Goal: Navigation & Orientation: Find specific page/section

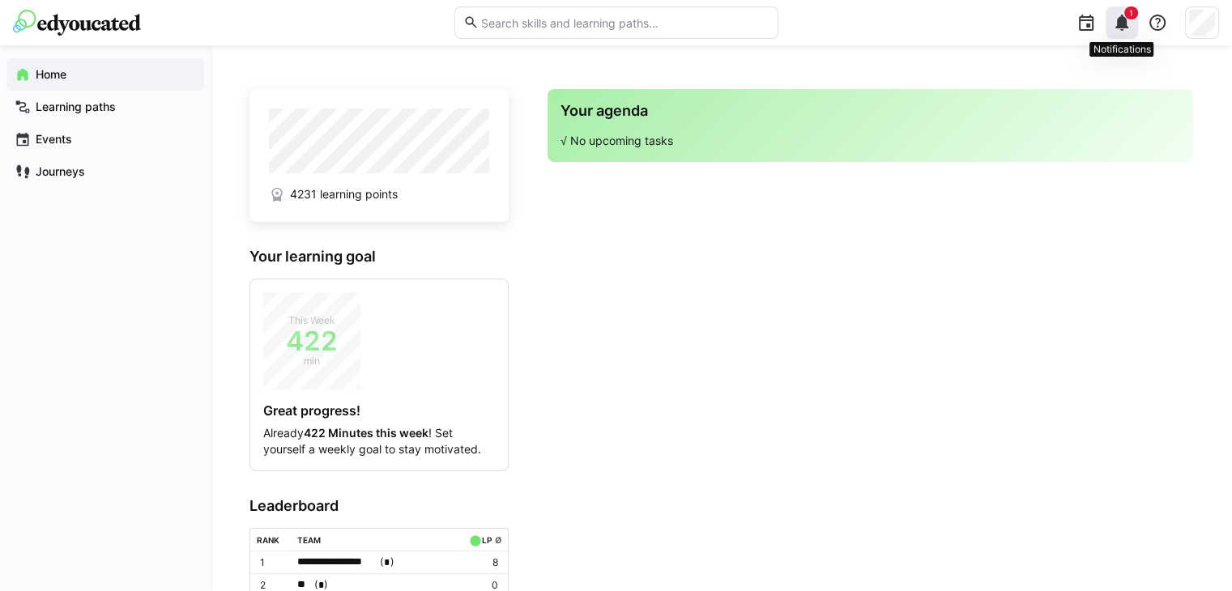
click at [1135, 15] on span "1" at bounding box center [1131, 12] width 14 height 13
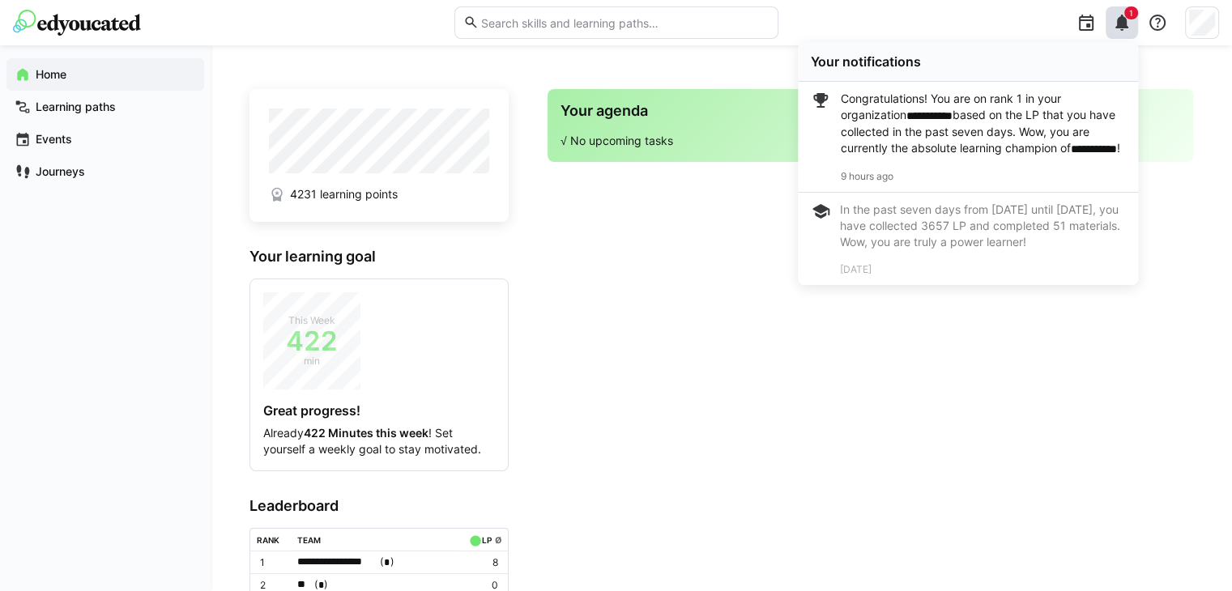
click at [1071, 155] on span "**********" at bounding box center [1094, 148] width 46 height 11
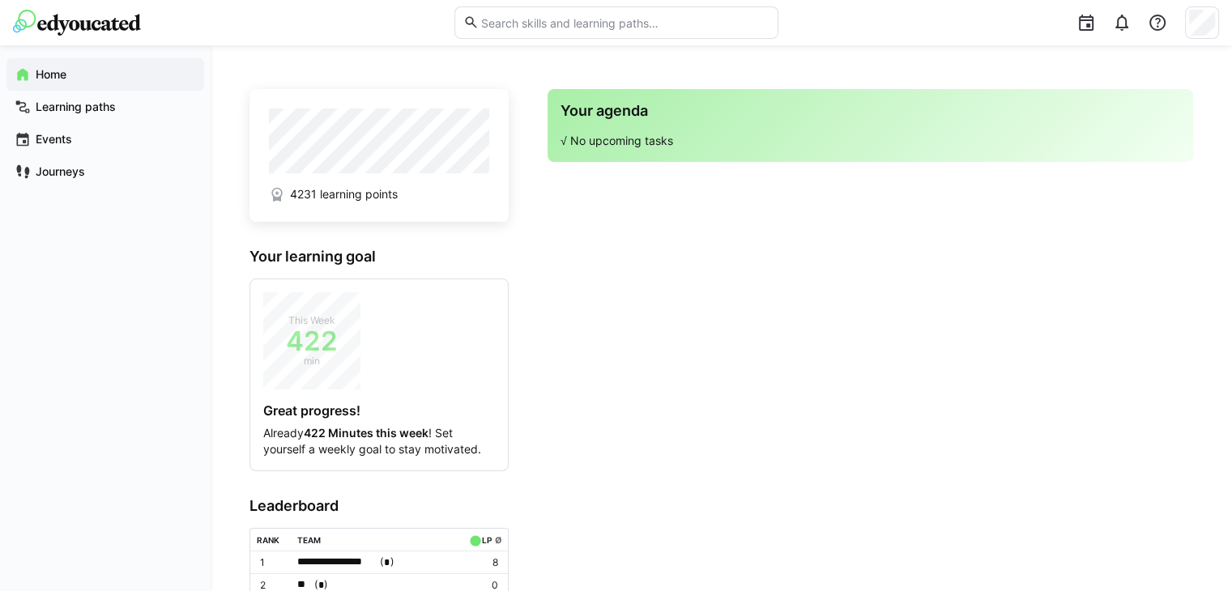
scroll to position [113, 0]
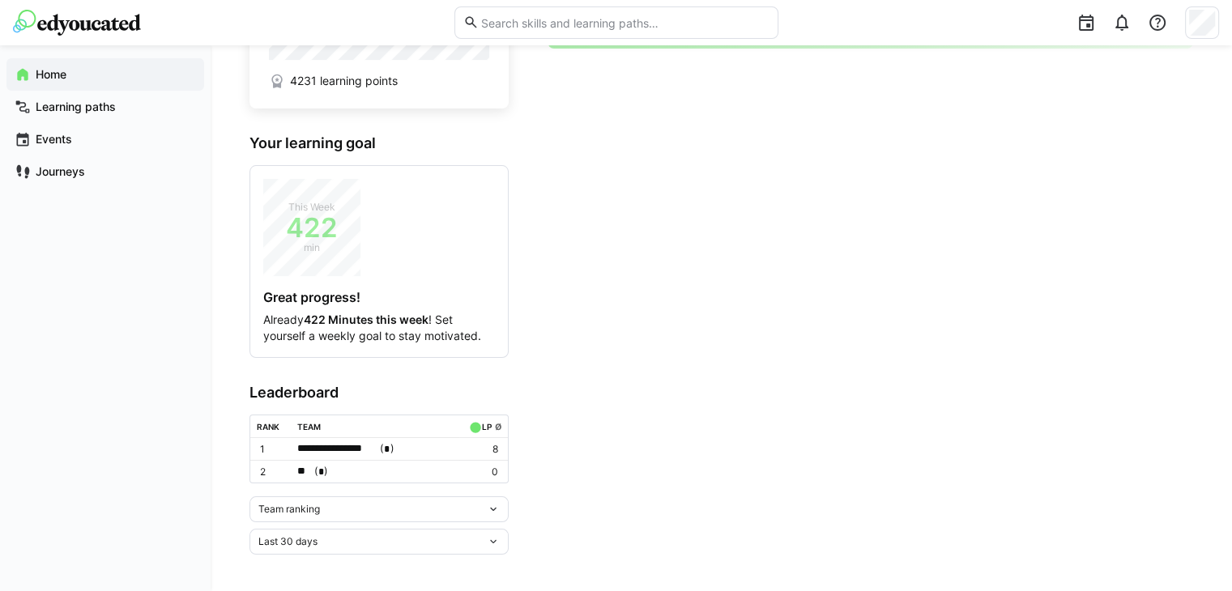
click at [417, 497] on div "Team ranking" at bounding box center [379, 510] width 259 height 26
click at [365, 545] on div "Team ranking" at bounding box center [379, 541] width 240 height 13
click at [413, 504] on div "Team ranking" at bounding box center [372, 509] width 228 height 11
click at [356, 557] on span "Individual ranking" at bounding box center [379, 567] width 259 height 26
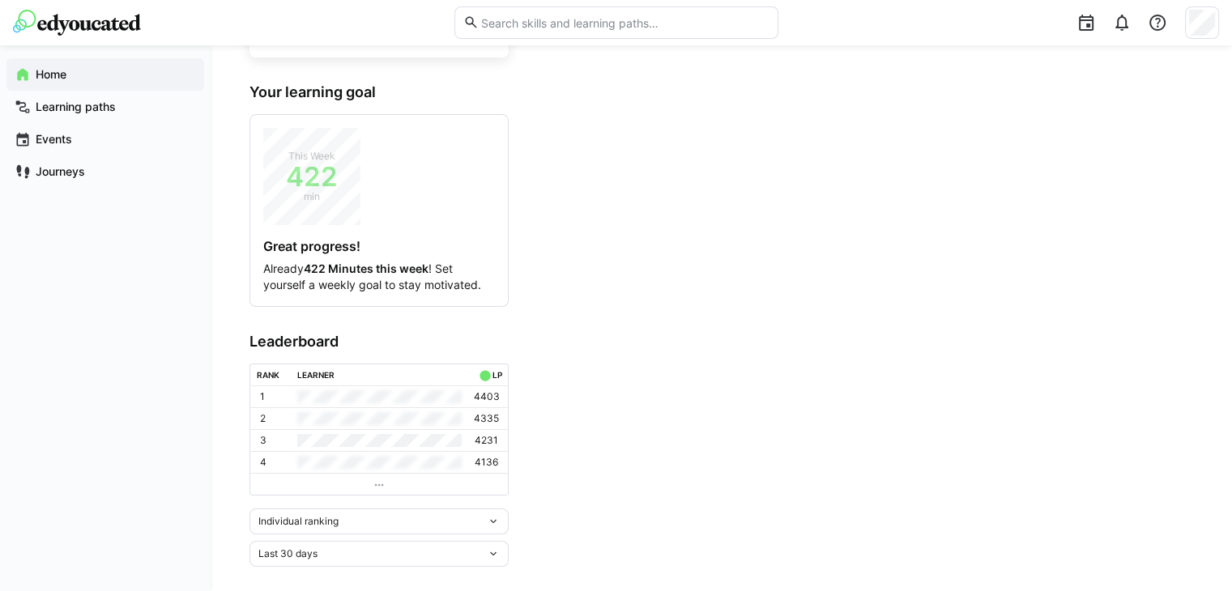
scroll to position [178, 0]
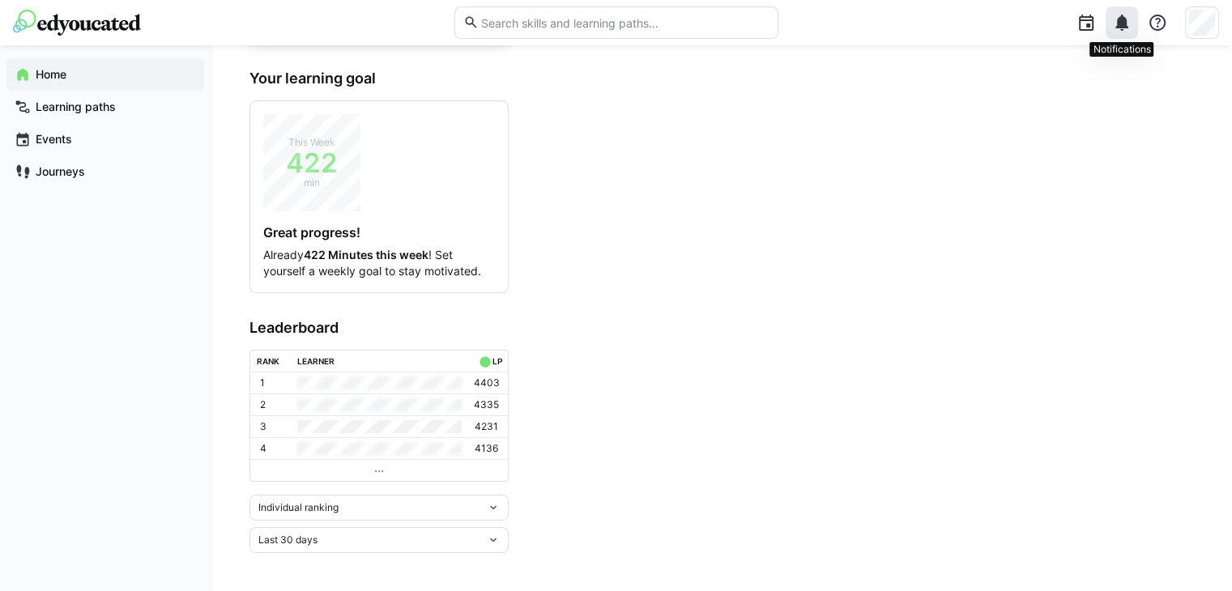
click at [1122, 23] on eds-icon at bounding box center [1121, 22] width 19 height 19
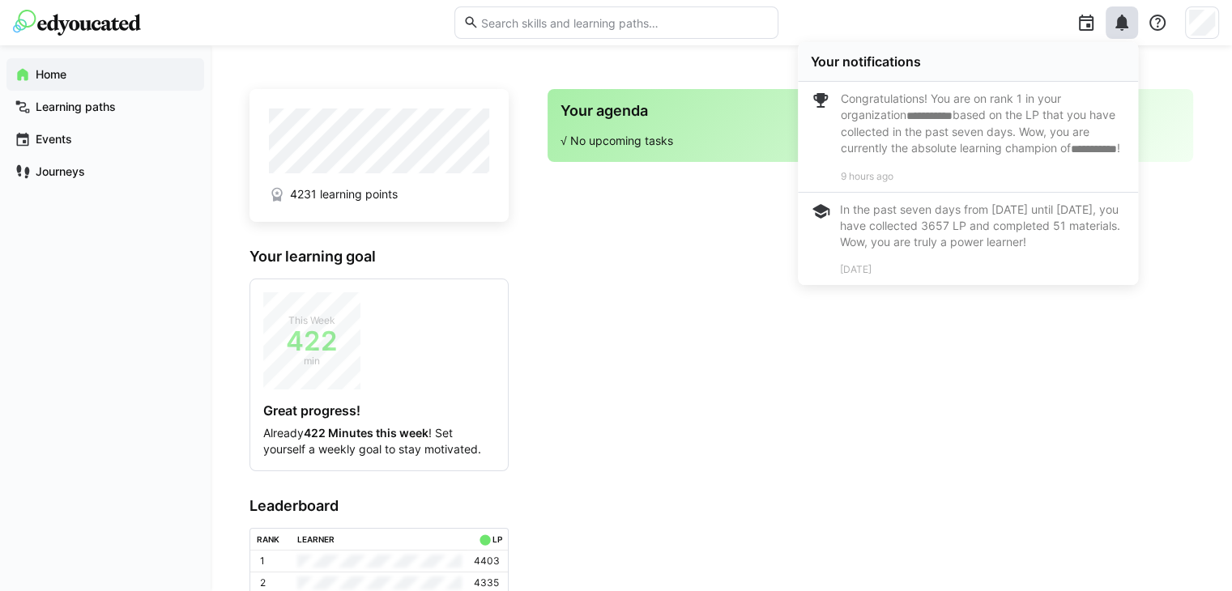
scroll to position [0, 0]
